Goal: Information Seeking & Learning: Learn about a topic

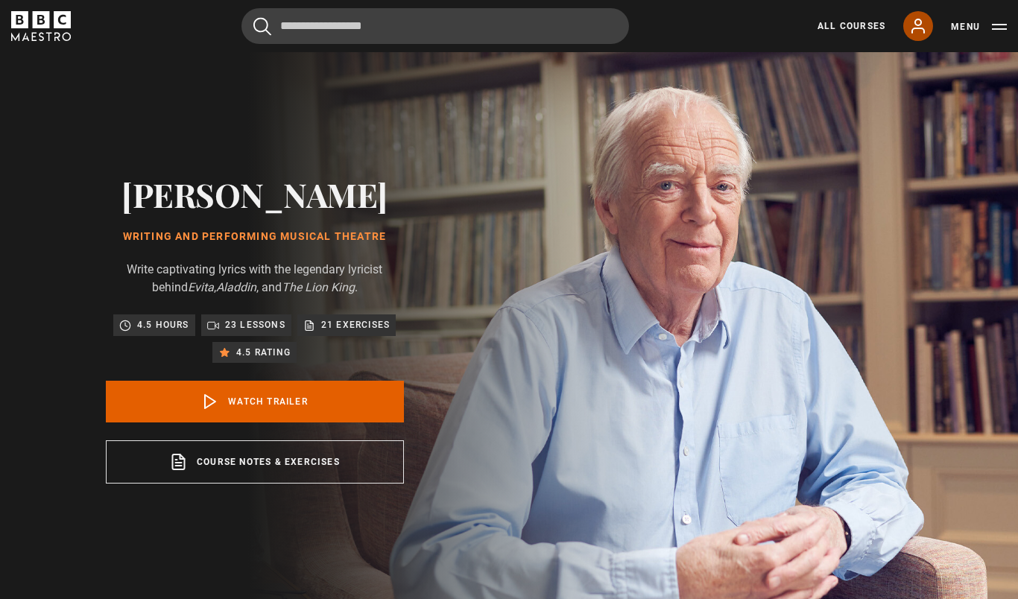
click at [919, 26] on icon at bounding box center [918, 26] width 18 height 18
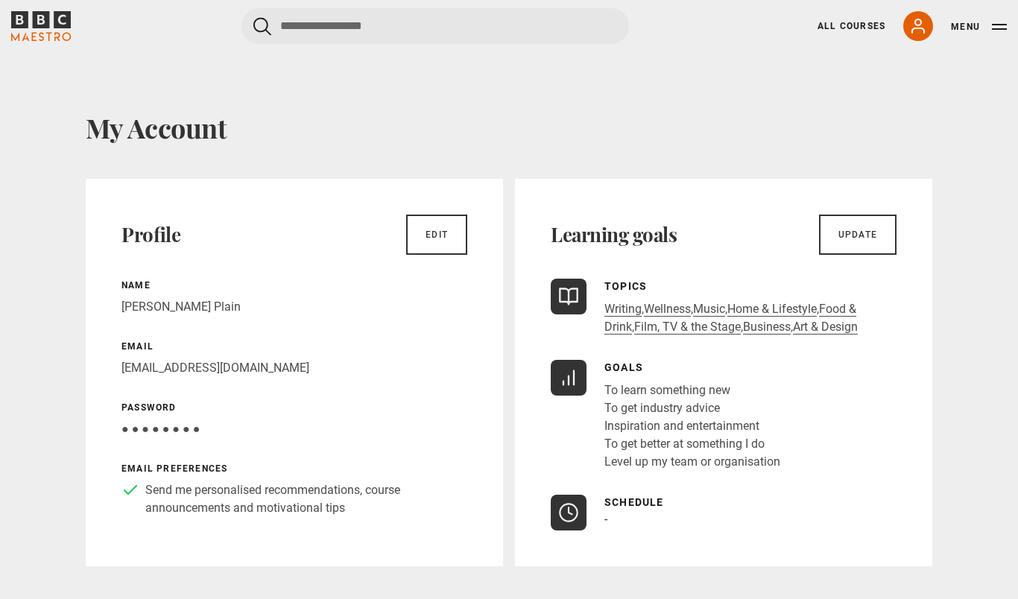
click at [48, 25] on icon "BBC Maestro" at bounding box center [41, 19] width 17 height 17
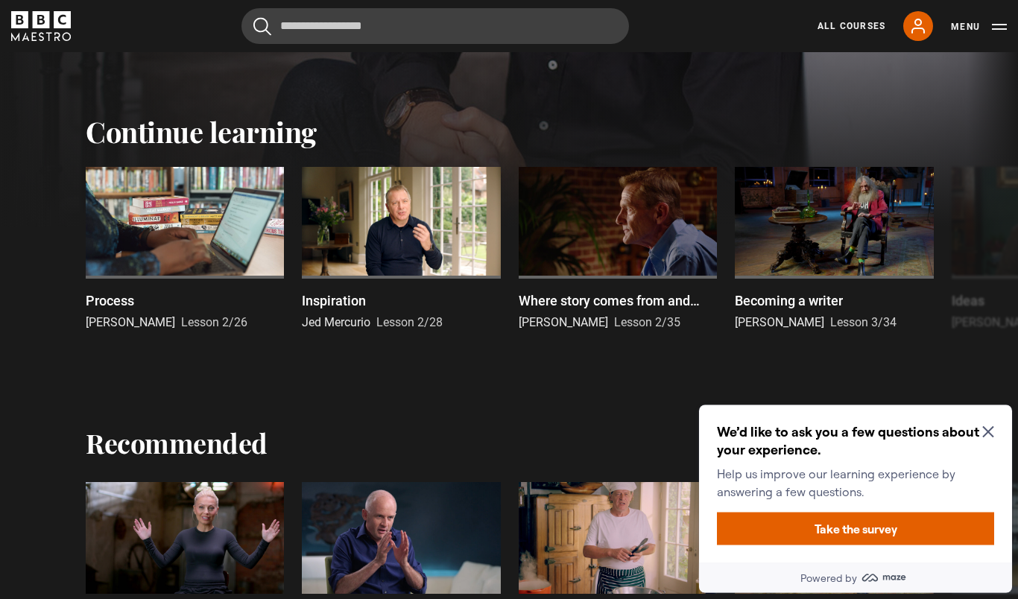
scroll to position [398, 0]
click at [990, 435] on icon "Close Maze Prompt" at bounding box center [987, 432] width 11 height 11
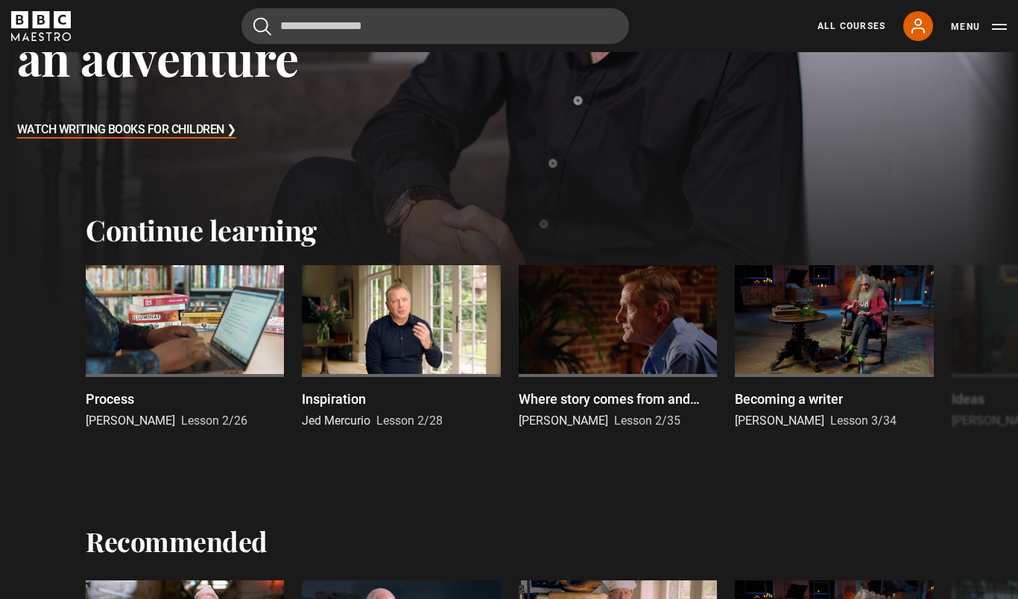
scroll to position [309, 0]
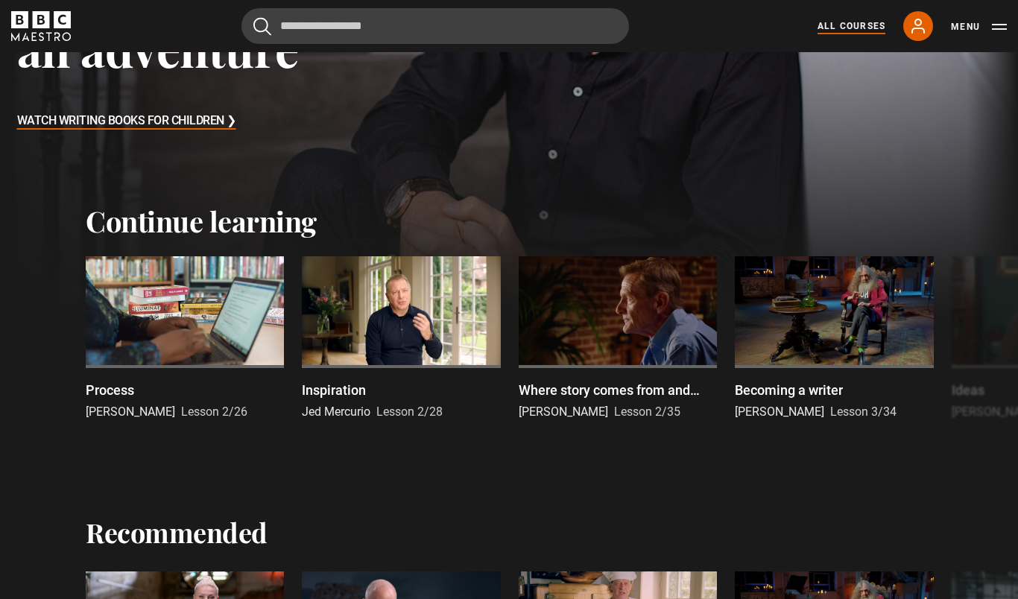
click at [848, 31] on link "All Courses" at bounding box center [852, 25] width 68 height 13
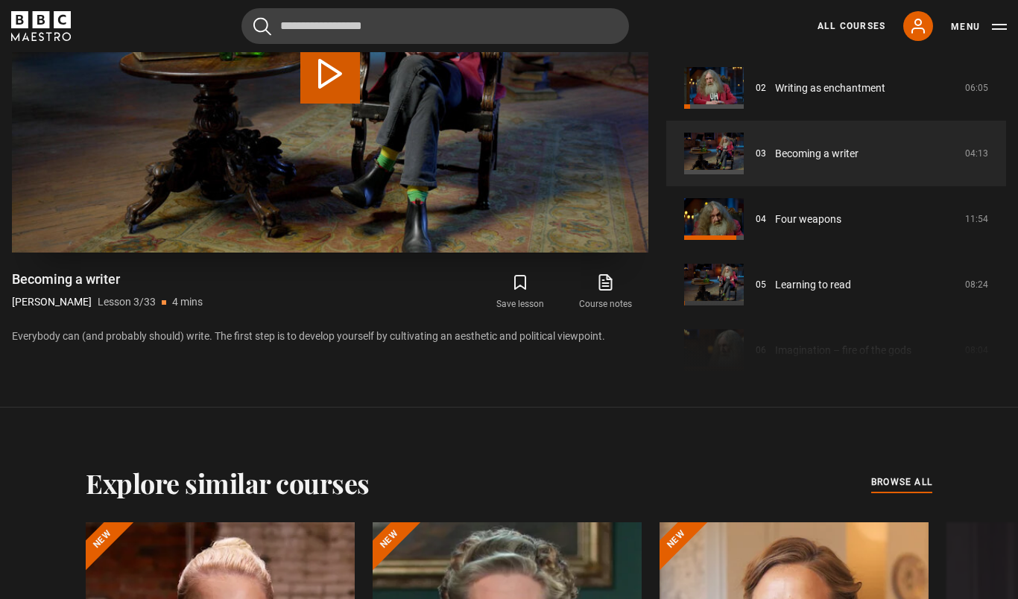
click at [338, 104] on button "Play Lesson Becoming a writer" at bounding box center [330, 74] width 60 height 60
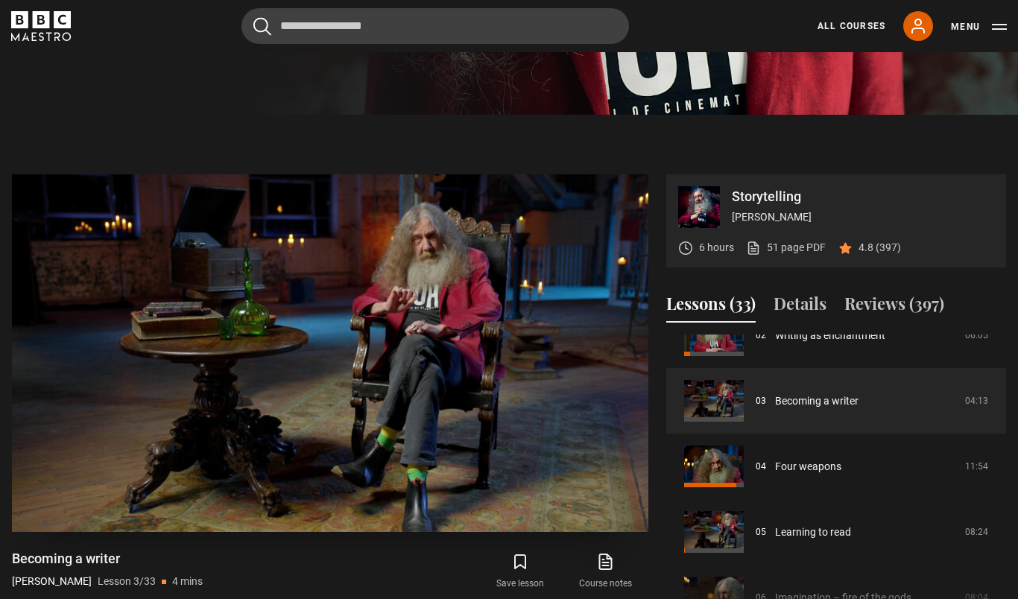
scroll to position [452, 0]
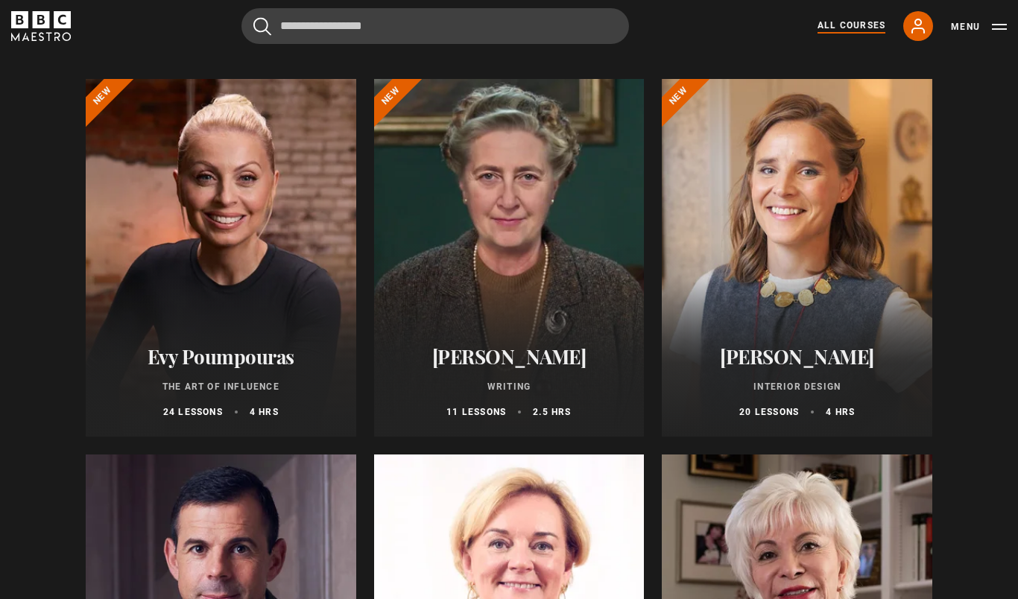
scroll to position [157, 0]
click at [194, 288] on div at bounding box center [221, 258] width 271 height 358
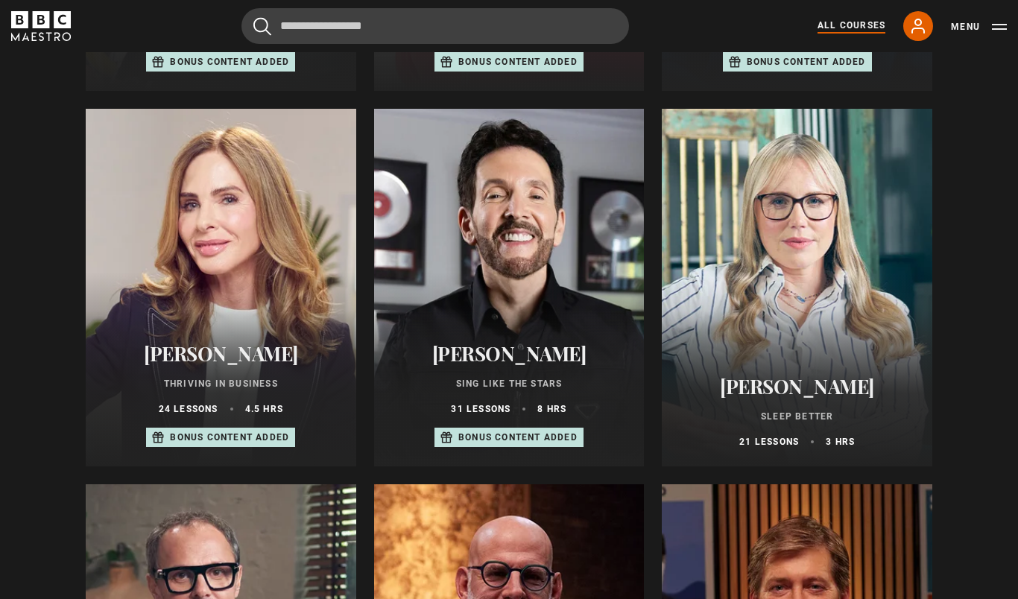
scroll to position [946, 0]
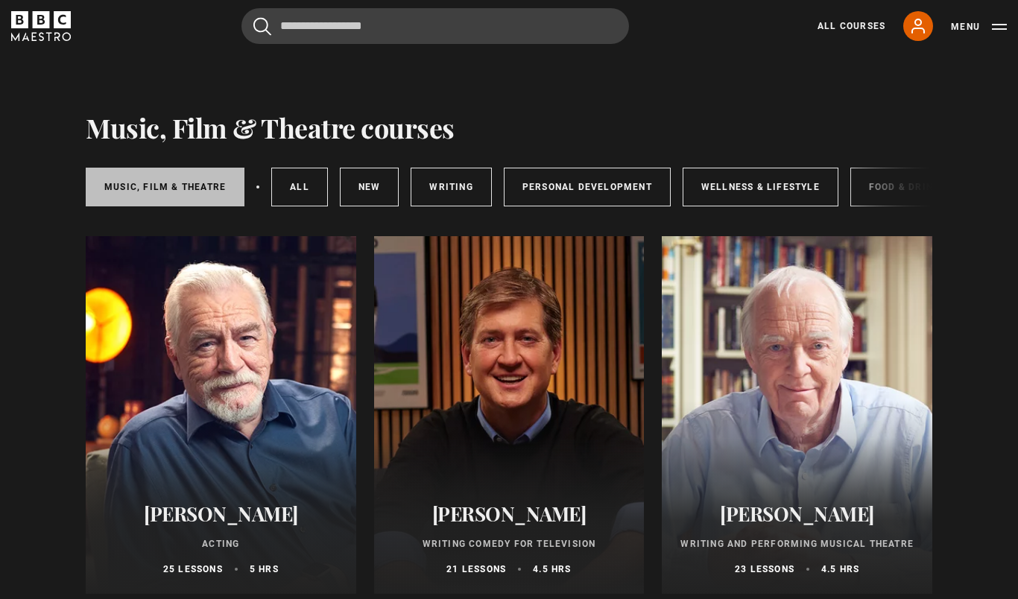
click at [160, 191] on link "Music, Film & Theatre" at bounding box center [165, 187] width 159 height 39
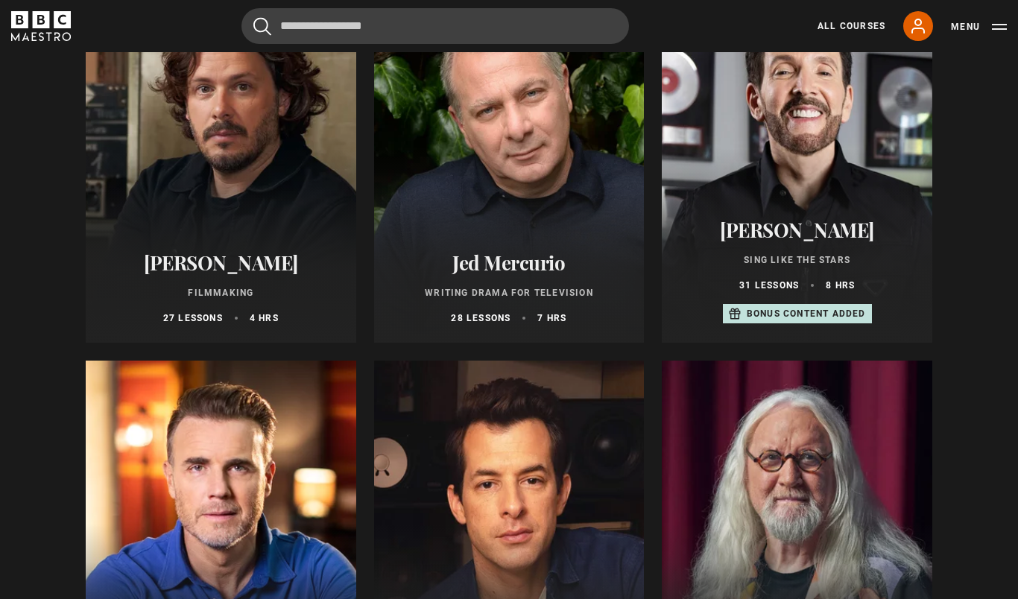
scroll to position [613, 0]
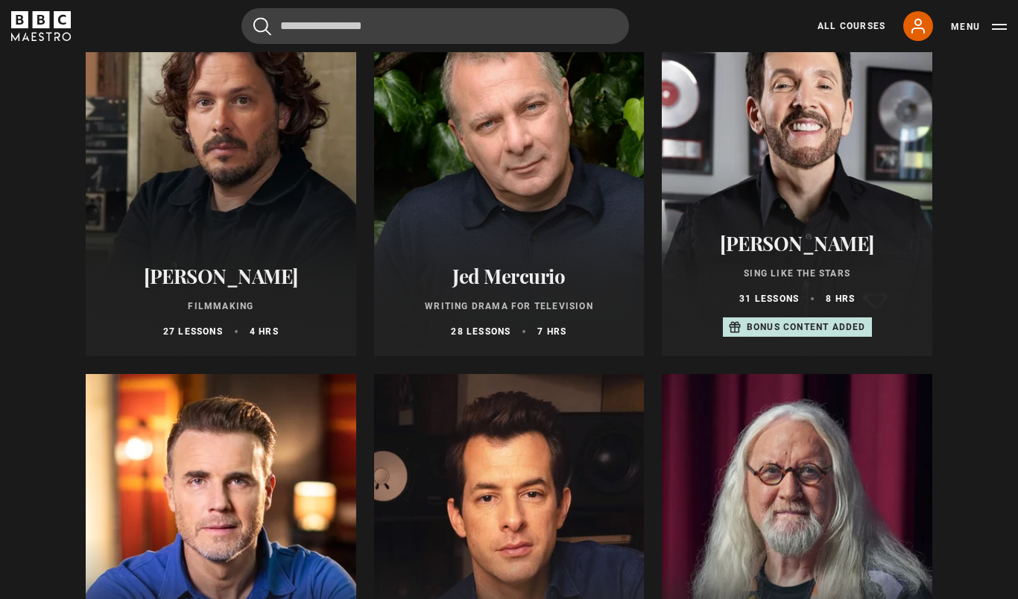
click at [778, 177] on div at bounding box center [797, 178] width 271 height 358
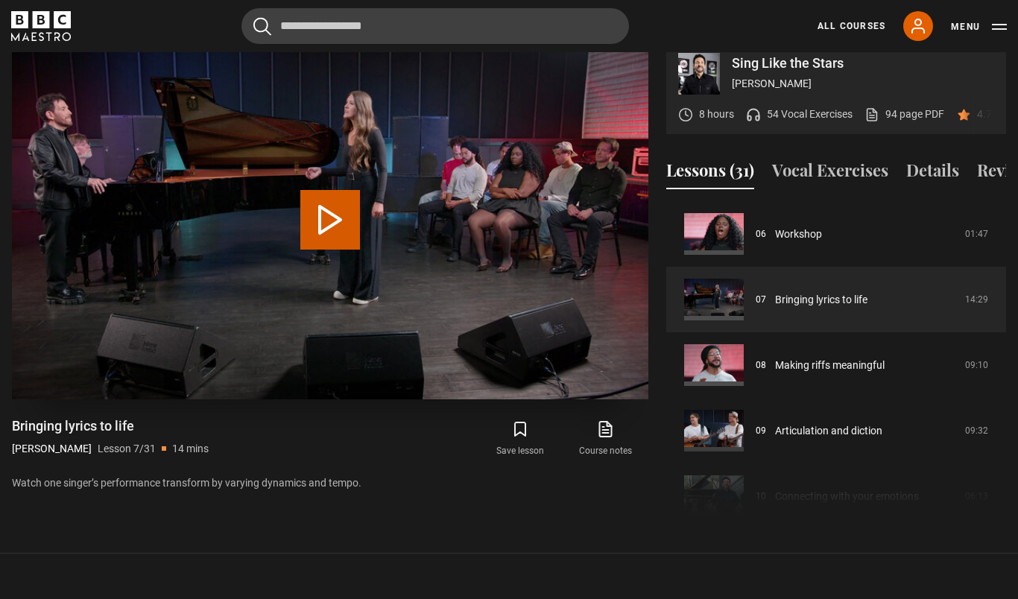
scroll to position [750, 0]
click at [710, 121] on p "8 hours" at bounding box center [716, 115] width 35 height 16
click at [792, 121] on p "54 Vocal Exercises" at bounding box center [810, 115] width 86 height 16
click at [600, 437] on icon at bounding box center [606, 429] width 12 height 15
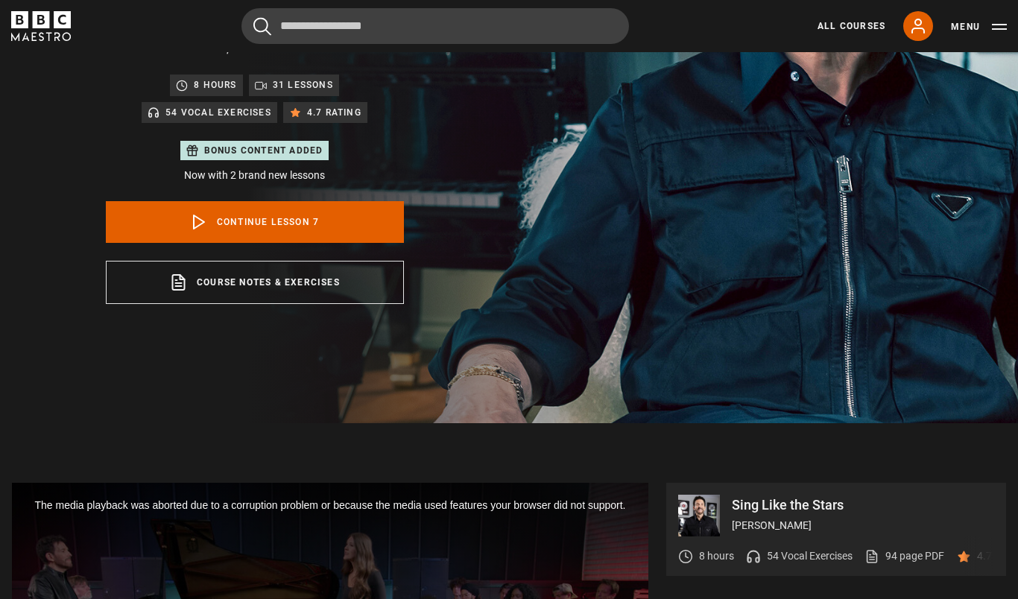
scroll to position [308, 0]
click at [929, 560] on link "94 page PDF (opens in new tab)" at bounding box center [905, 557] width 80 height 16
